Goal: Task Accomplishment & Management: Manage account settings

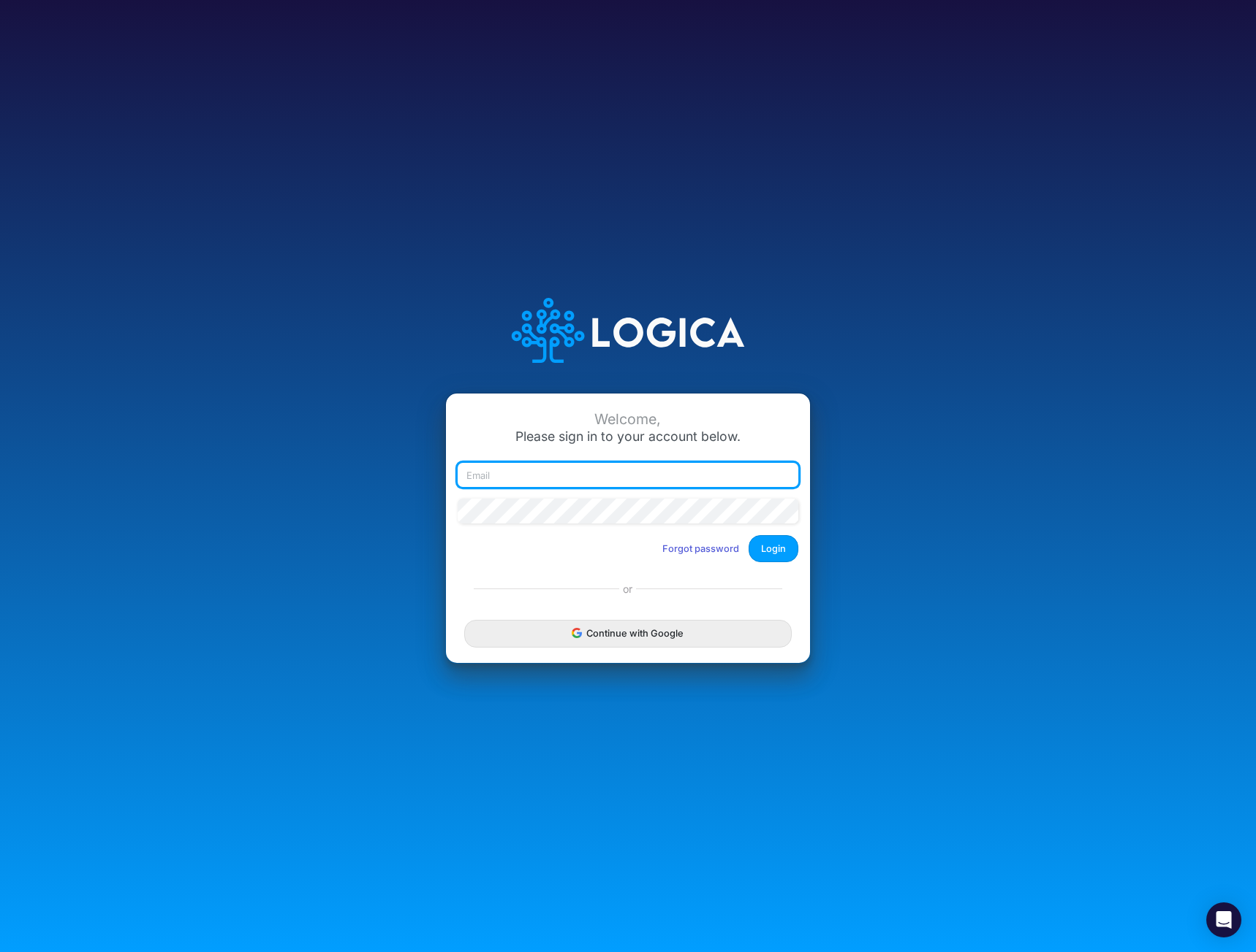
type input "mhaywood@cquencehealth.com"
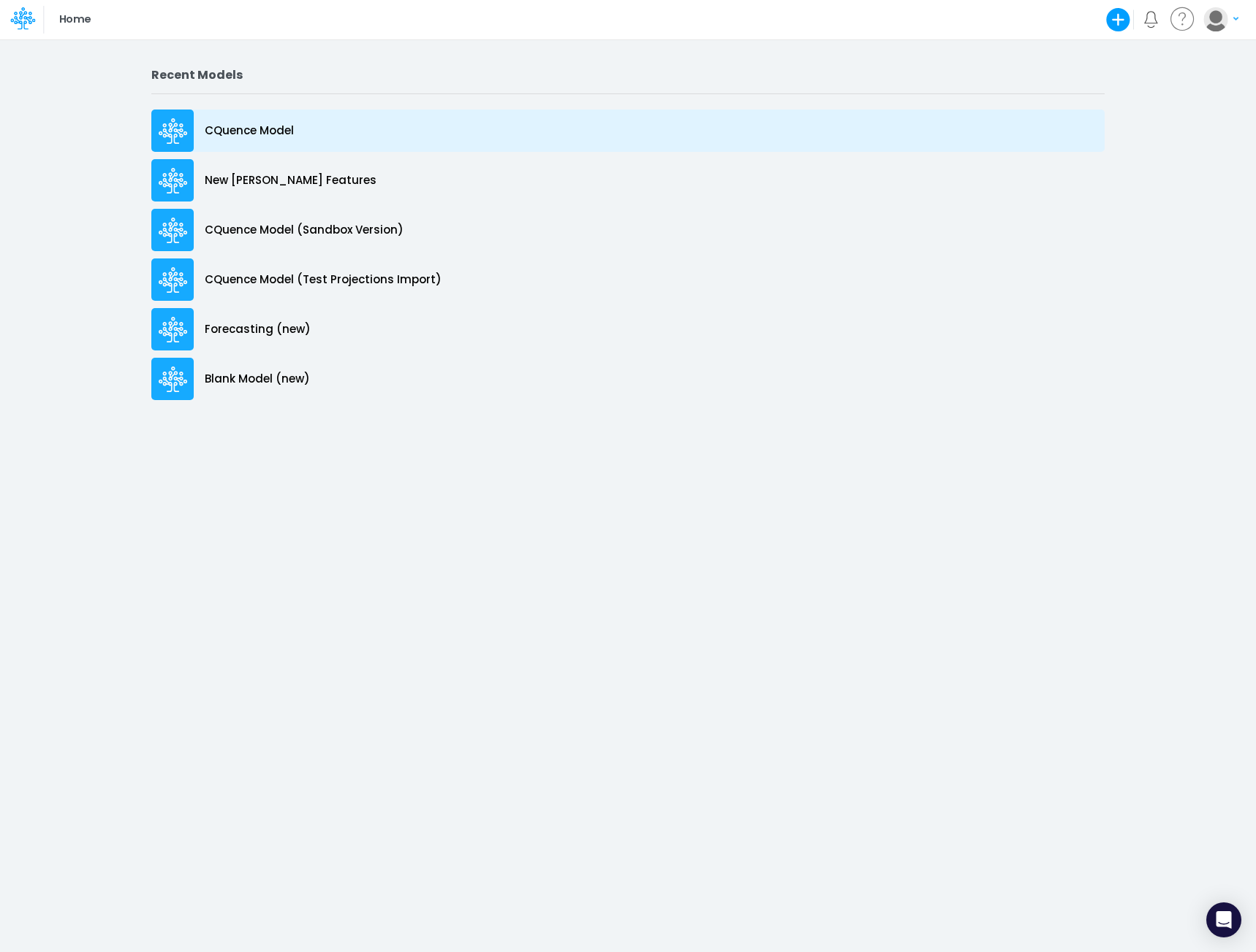
click at [225, 130] on p "CQuence Model" at bounding box center [249, 131] width 89 height 17
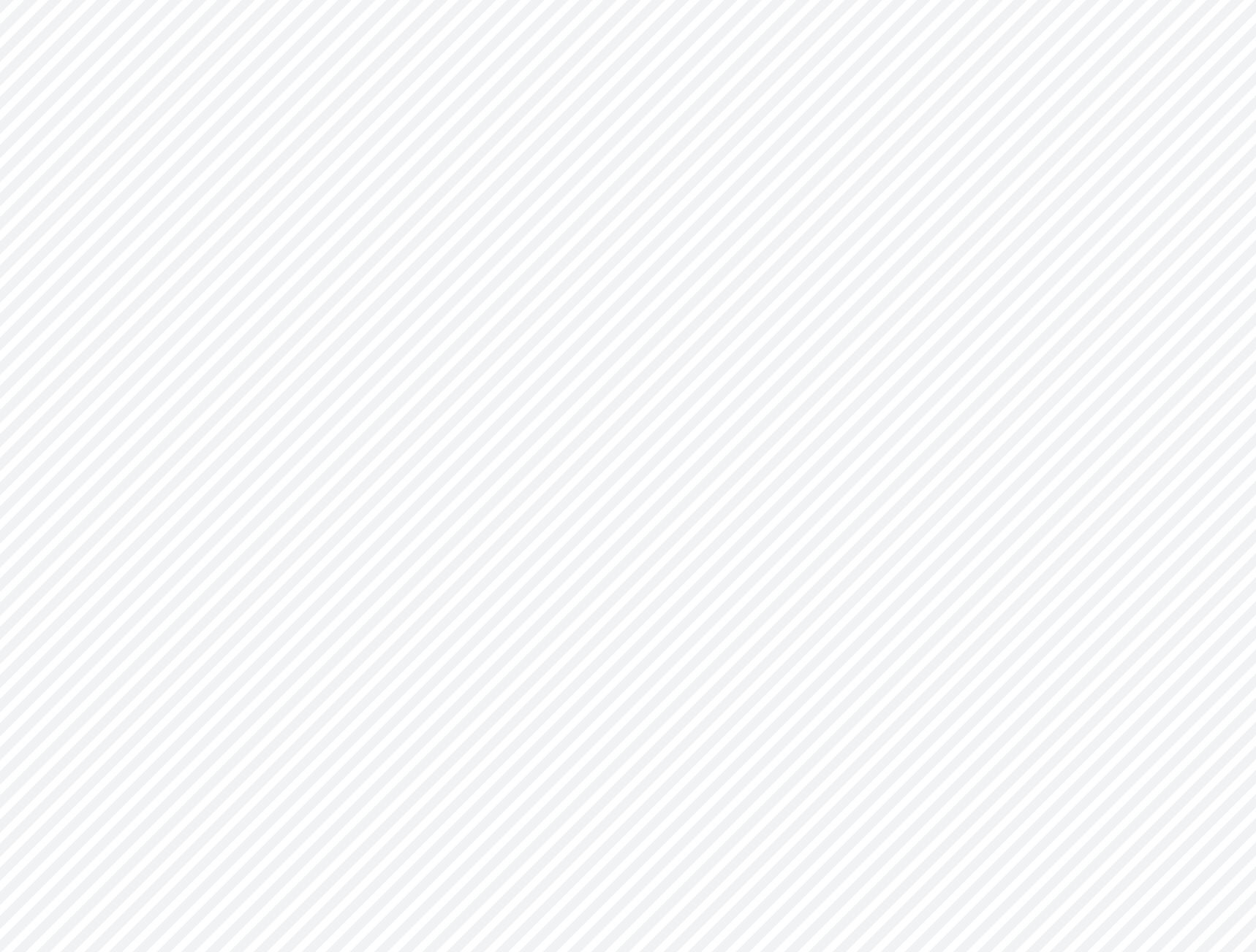
type input "Consolidated All by Month"
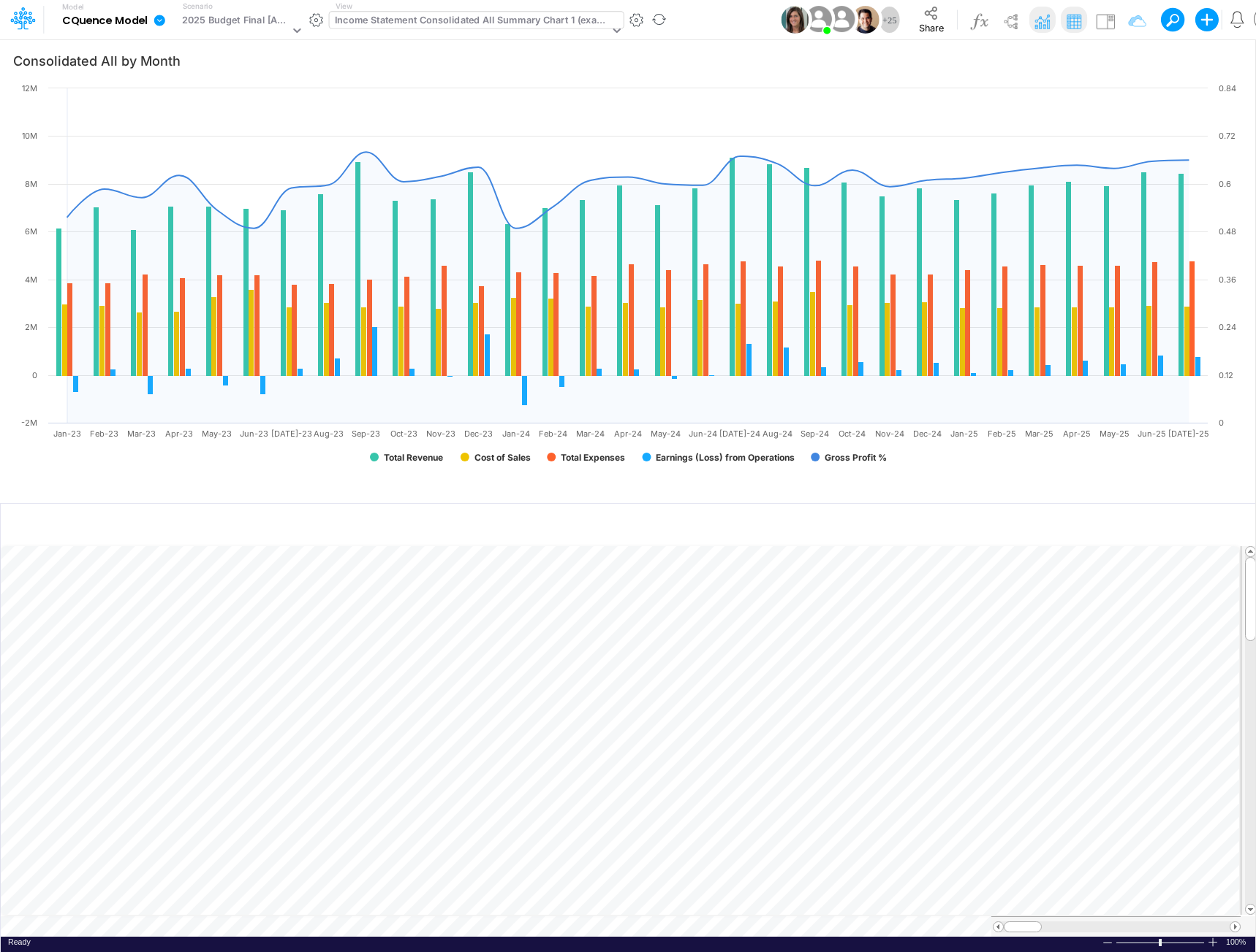
click at [418, 20] on div "Income Statement Consolidated All Summary Chart 1 (example)" at bounding box center [471, 20] width 274 height 17
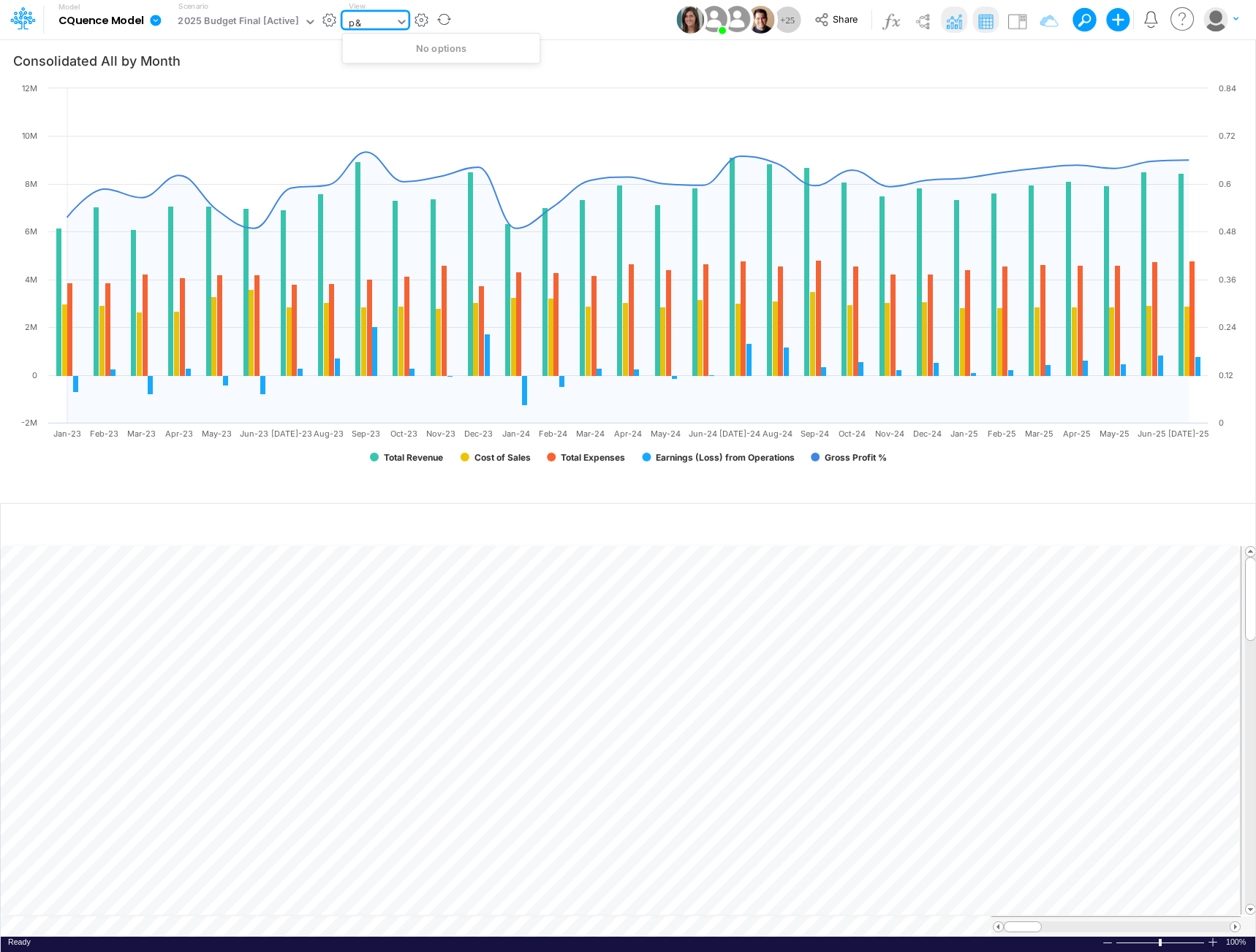
type input "p"
type input "people"
click at [404, 76] on div "CQ Professional Services (People & Culture)" at bounding box center [456, 72] width 228 height 24
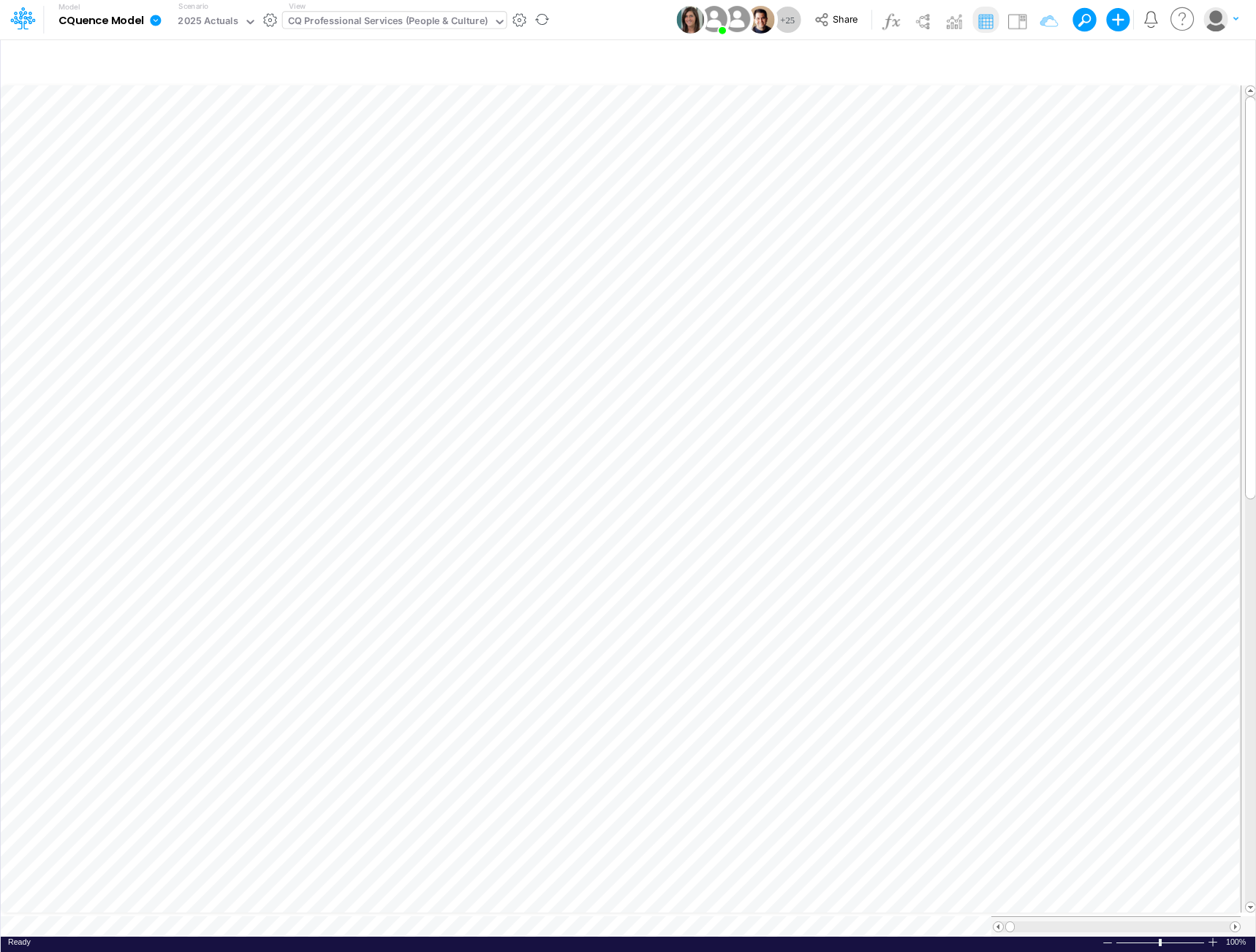
scroll to position [7, 1]
click at [365, 16] on div "CQ Professional Services (People & Culture)" at bounding box center [387, 21] width 200 height 17
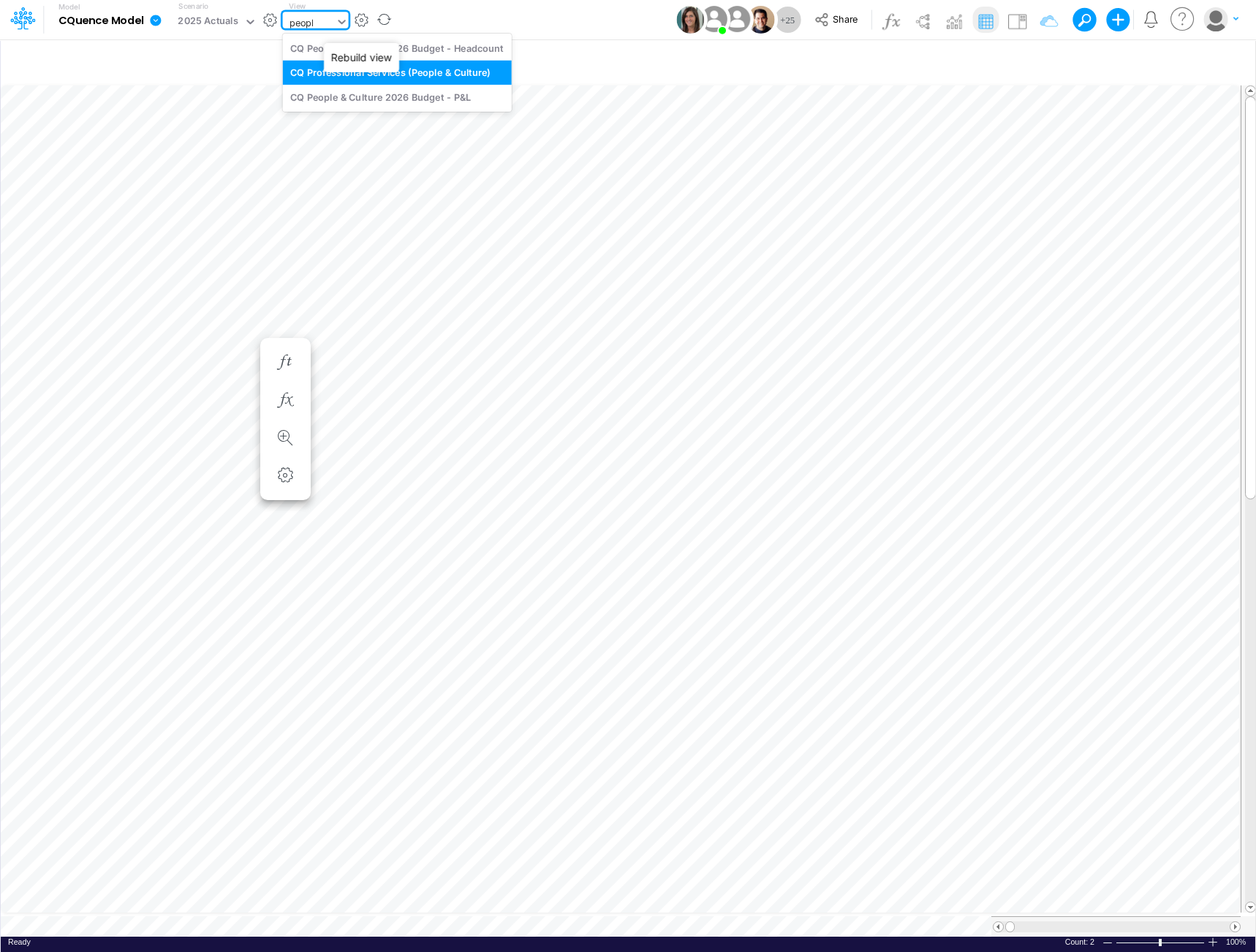
type input "people"
click at [393, 51] on div "CQ People & Culture 2026 Budget - Headcount" at bounding box center [397, 48] width 228 height 24
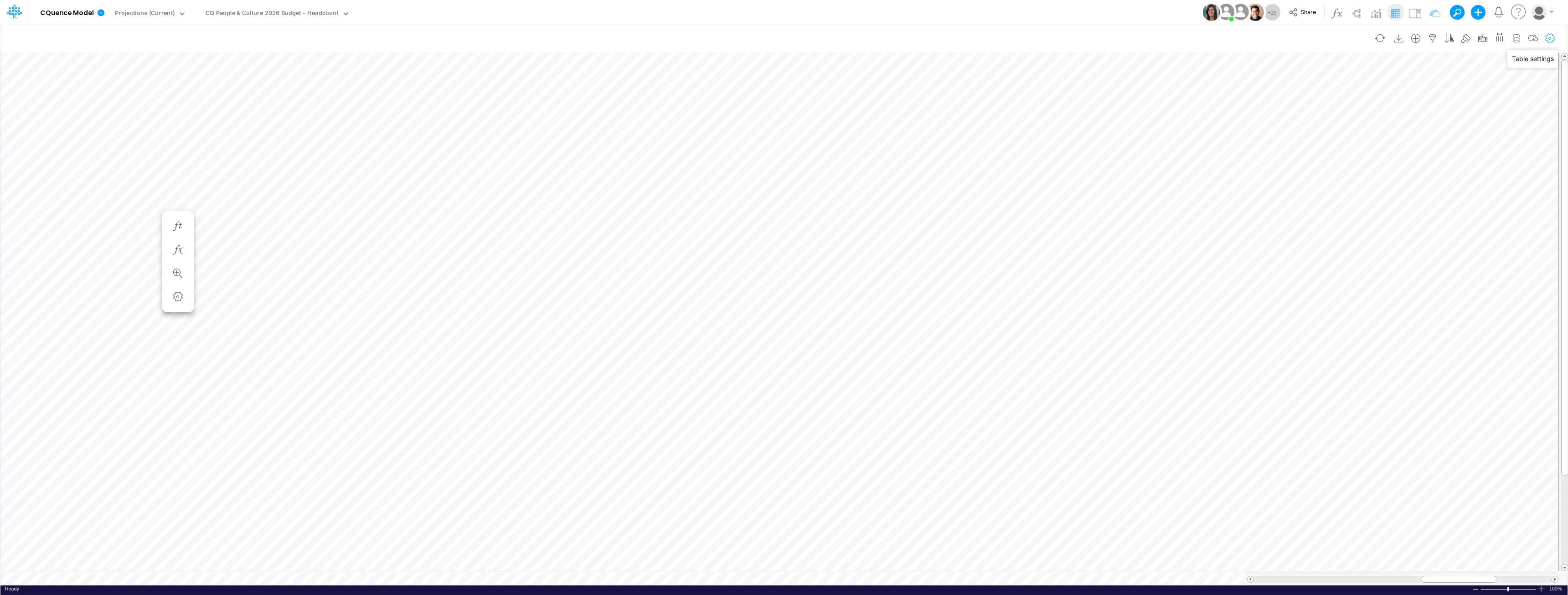
click at [783, 37] on icon "button" at bounding box center [1550, 38] width 13 height 10
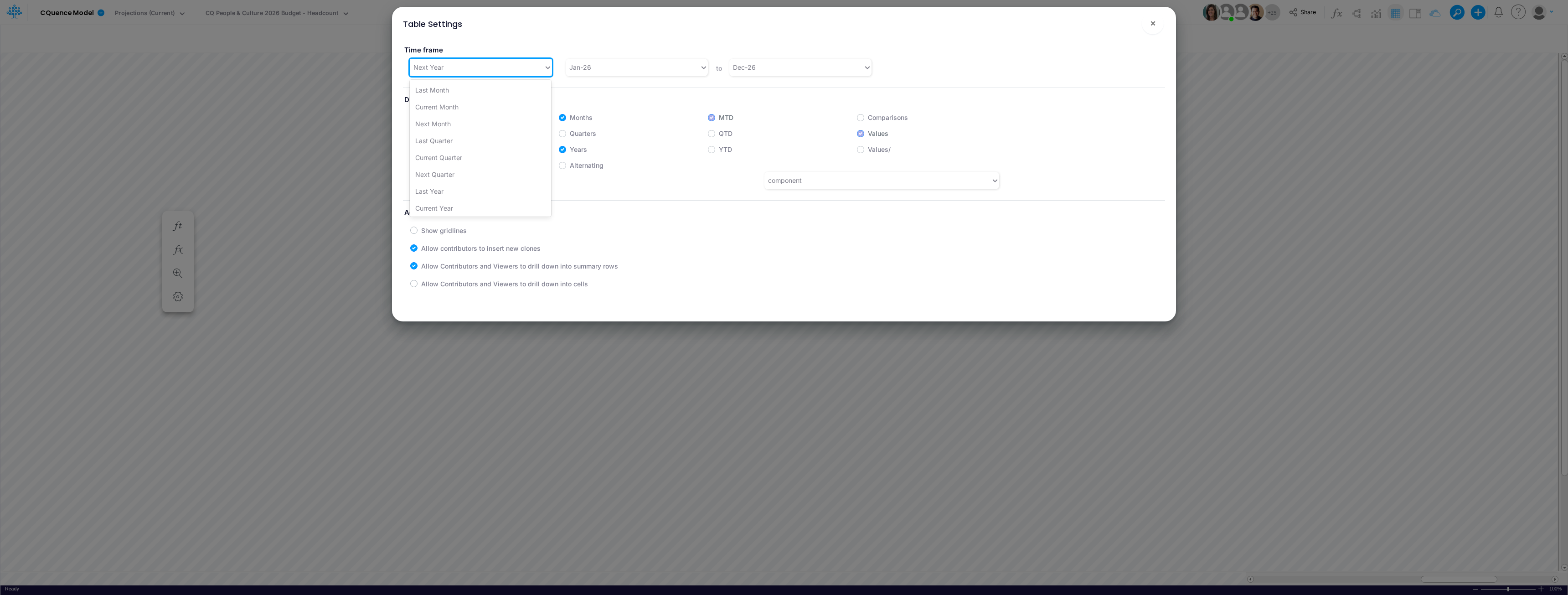
click at [511, 68] on div "Next Year" at bounding box center [477, 67] width 134 height 15
click at [446, 189] on div "Last Year" at bounding box center [480, 191] width 141 height 17
click at [783, 23] on span "×" at bounding box center [1153, 23] width 6 height 11
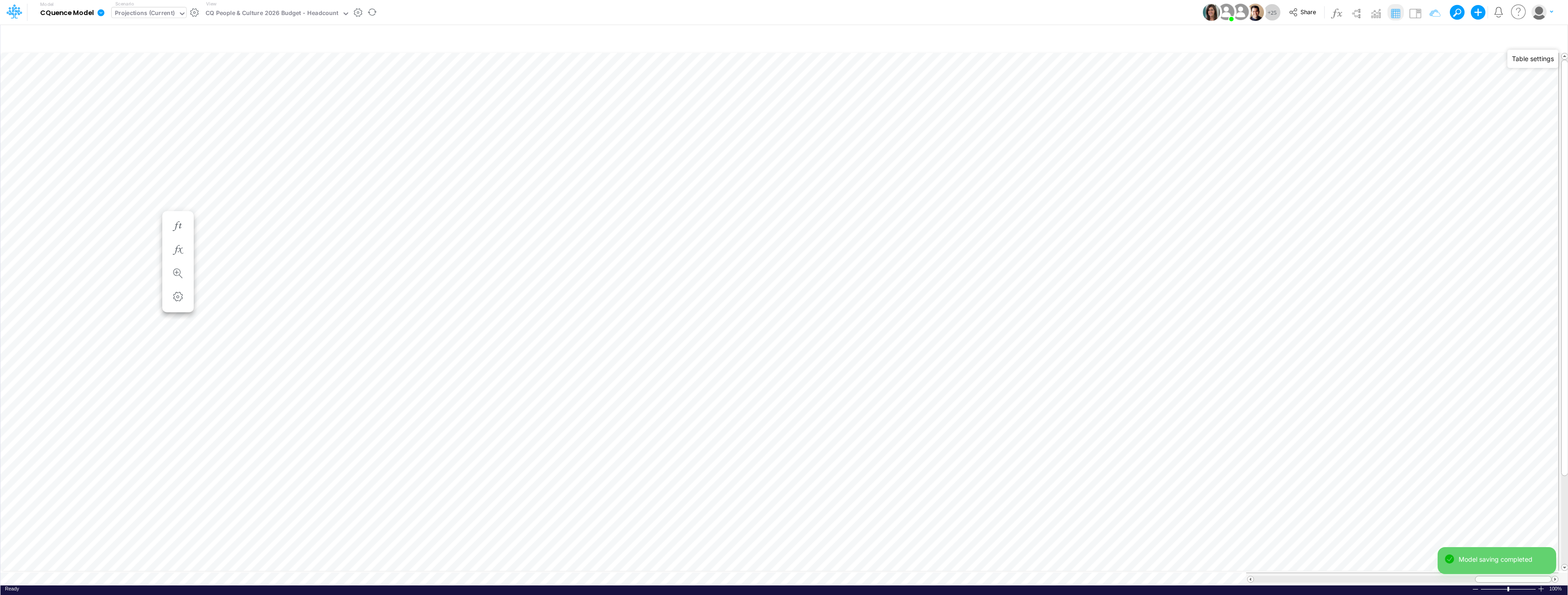
click at [153, 10] on div "Projections (Current)" at bounding box center [145, 13] width 60 height 10
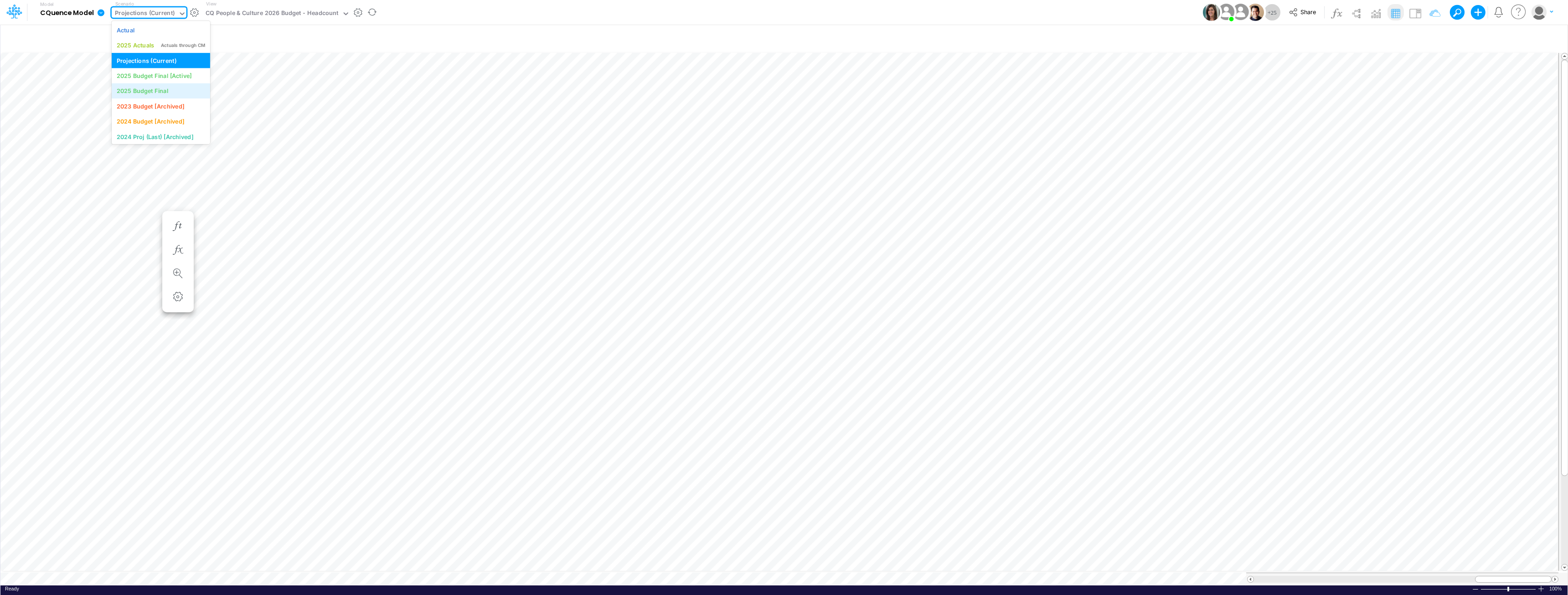
click at [147, 88] on div "2025 Budget Final" at bounding box center [142, 91] width 52 height 9
click at [783, 36] on icon "button" at bounding box center [1550, 38] width 13 height 10
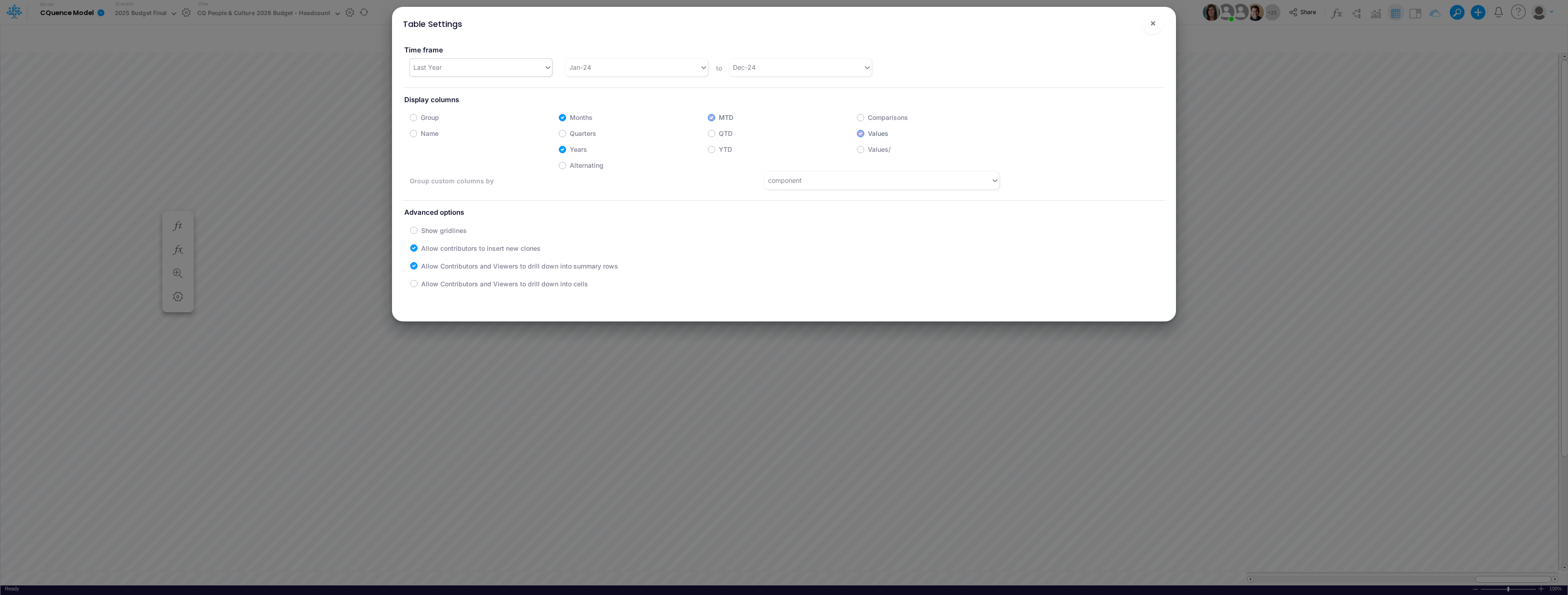
click at [508, 74] on div "Last Year" at bounding box center [477, 67] width 134 height 15
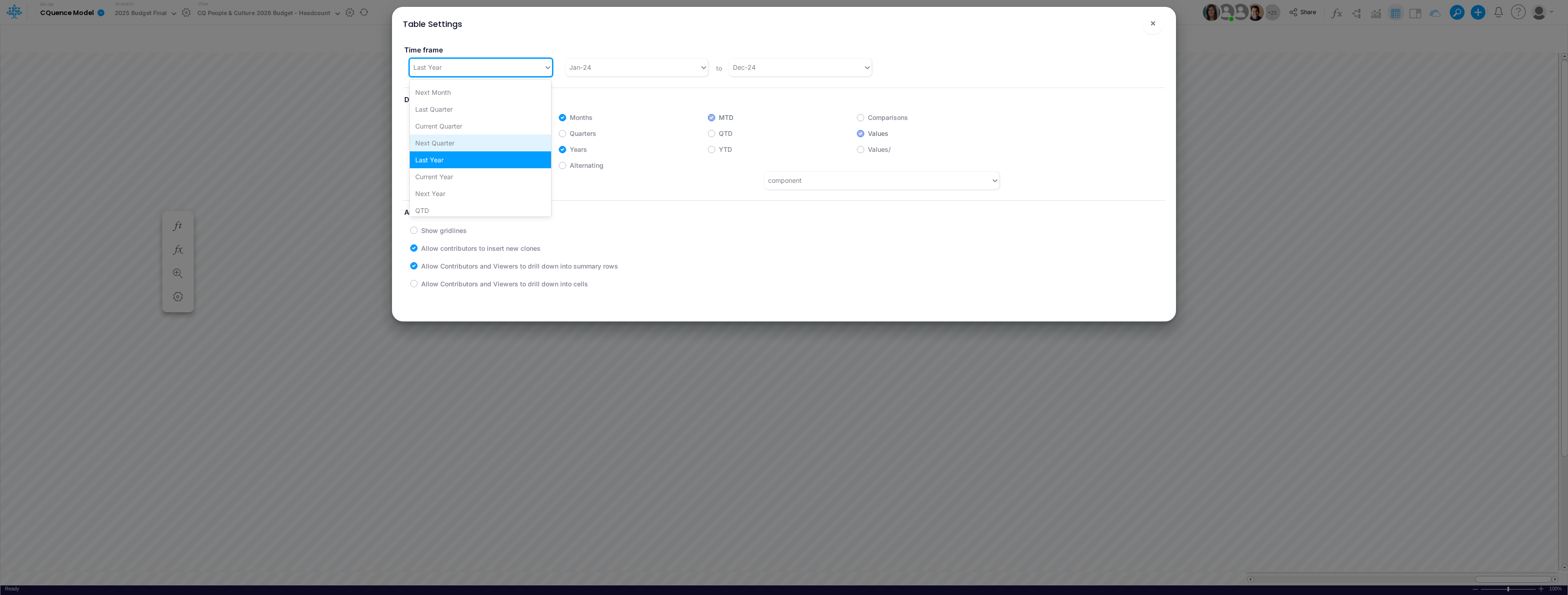
scroll to position [46, 0]
click at [442, 177] on div "Next Year" at bounding box center [480, 180] width 141 height 17
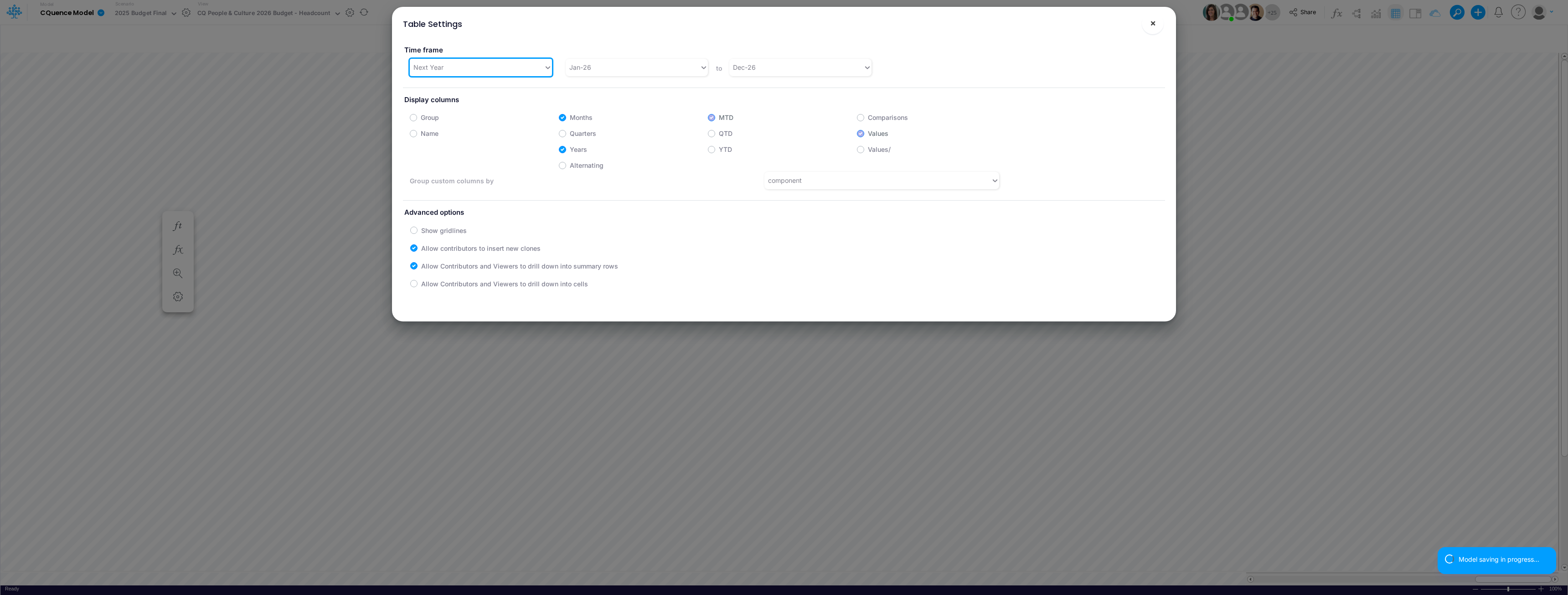
click at [783, 24] on span "×" at bounding box center [1153, 23] width 6 height 11
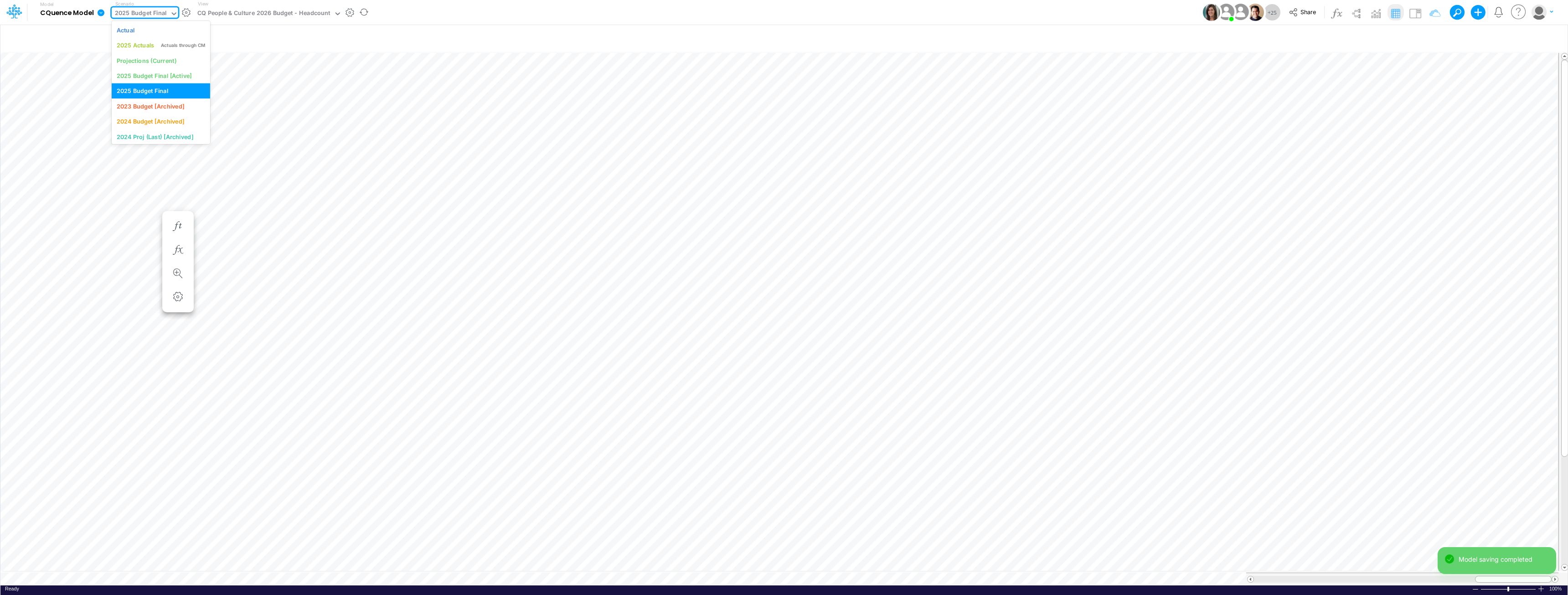
click at [160, 13] on div "2025 Budget Final" at bounding box center [141, 13] width 52 height 10
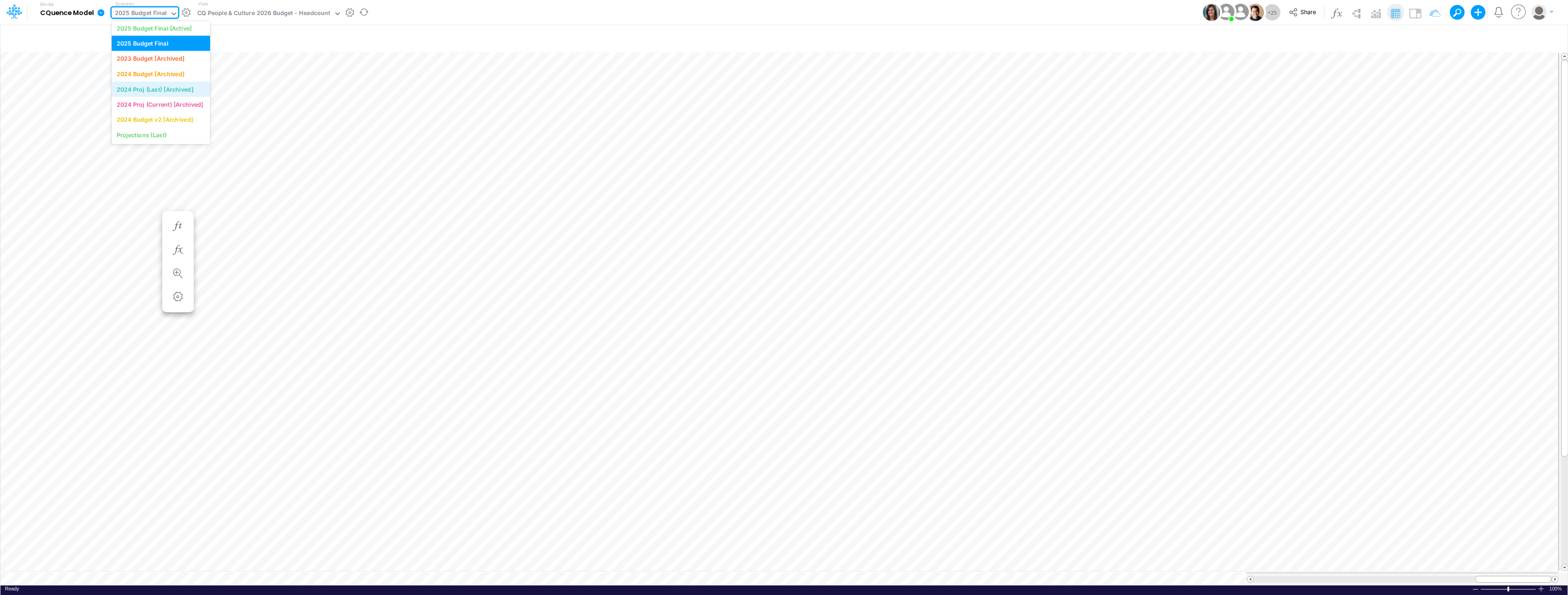
scroll to position [0, 0]
click at [161, 60] on div "Projections (Current)" at bounding box center [147, 60] width 60 height 9
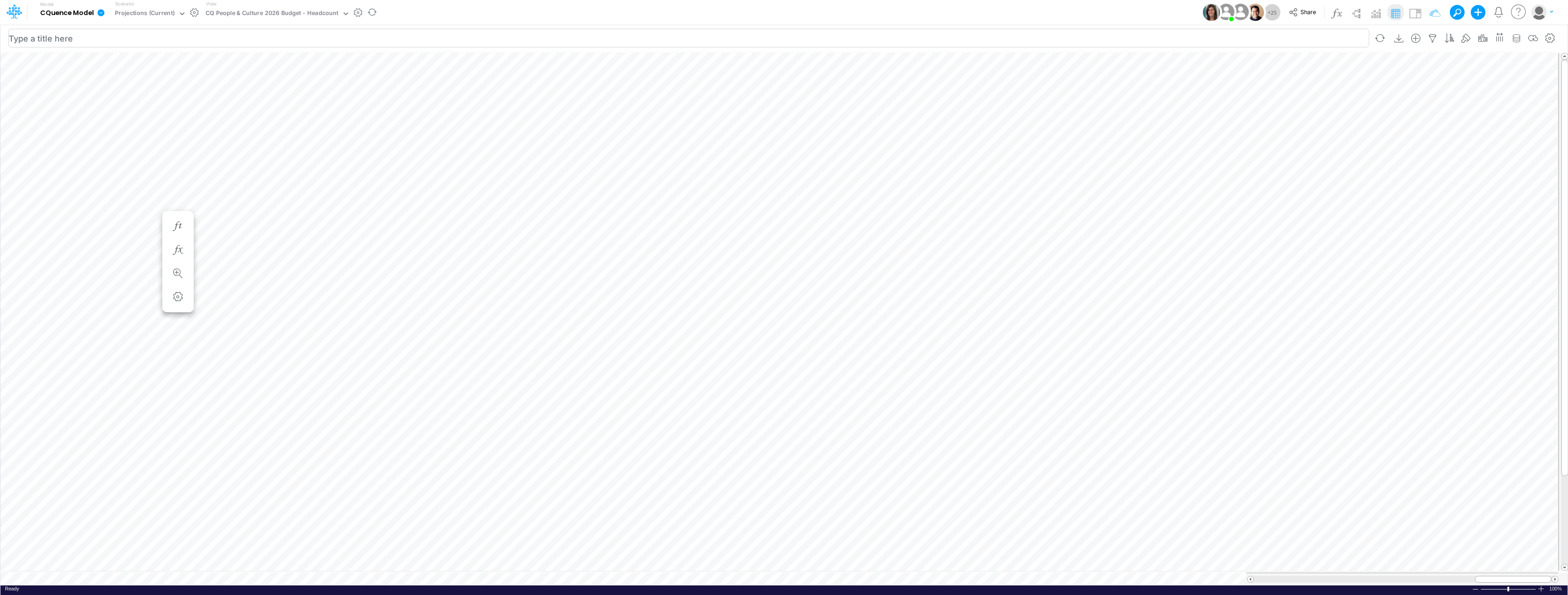
scroll to position [4, 0]
click at [279, 16] on div "CQ People & Culture 2026 Budget - Headcount" at bounding box center [272, 13] width 133 height 10
